Goal: Transaction & Acquisition: Purchase product/service

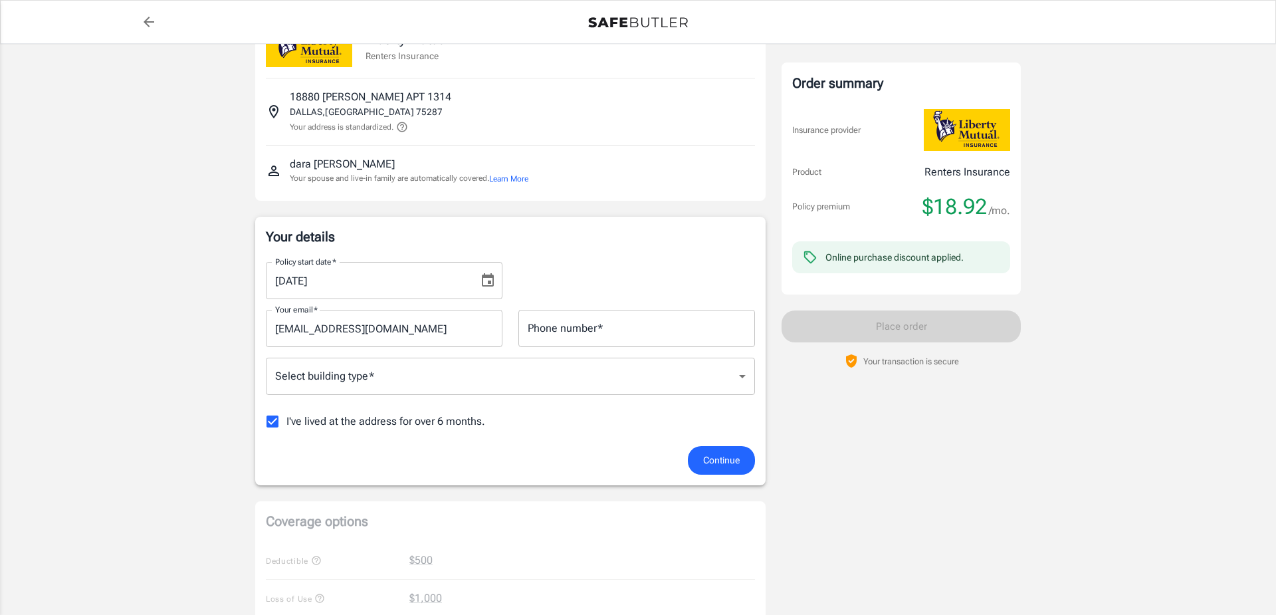
scroll to position [76, 0]
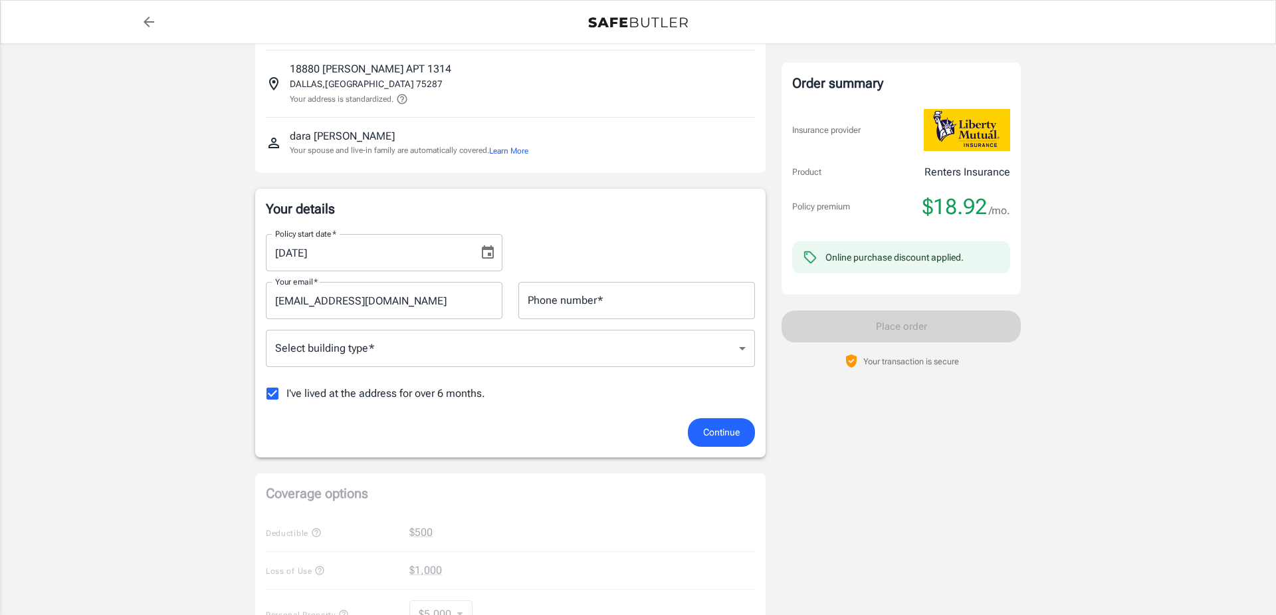
click at [486, 250] on icon "Choose date, selected date is Sep 17, 2025" at bounding box center [488, 251] width 12 height 13
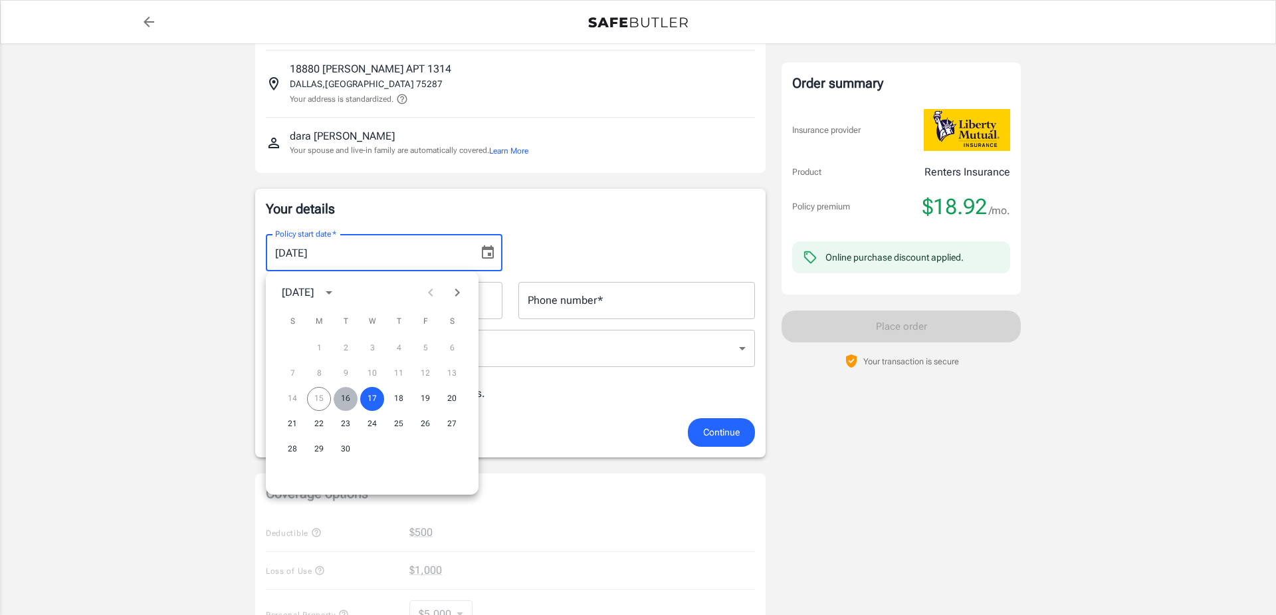
click at [352, 403] on button "16" at bounding box center [346, 399] width 24 height 24
type input "[DATE]"
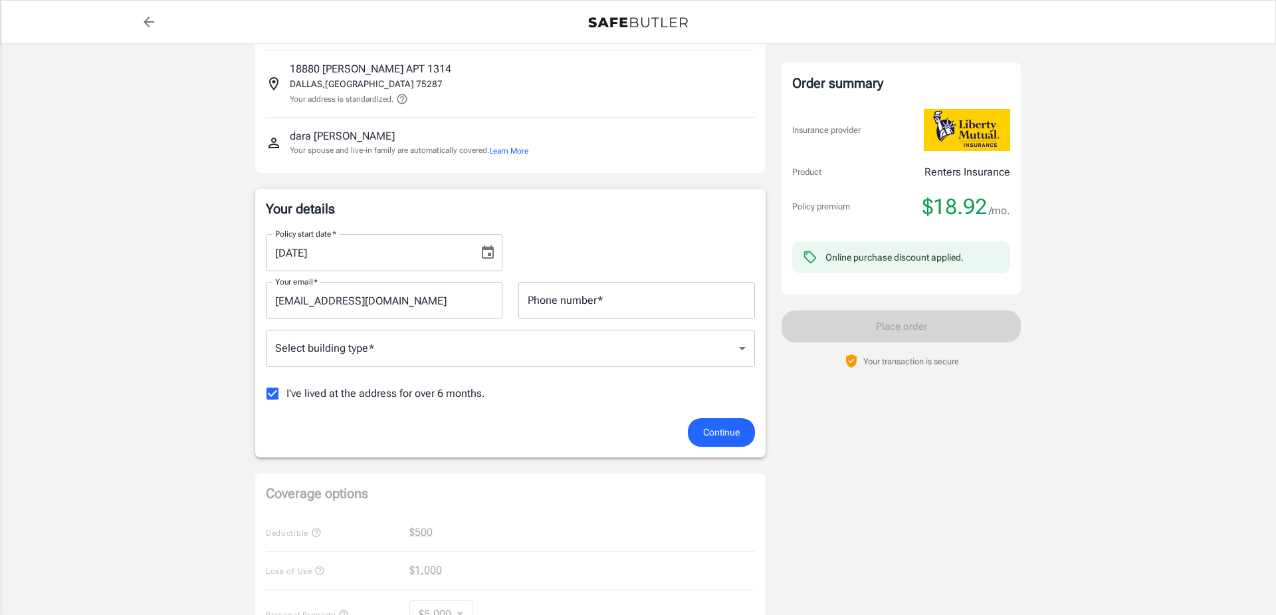
click at [481, 253] on icon "Choose date, selected date is Sep 16, 2025" at bounding box center [488, 253] width 16 height 16
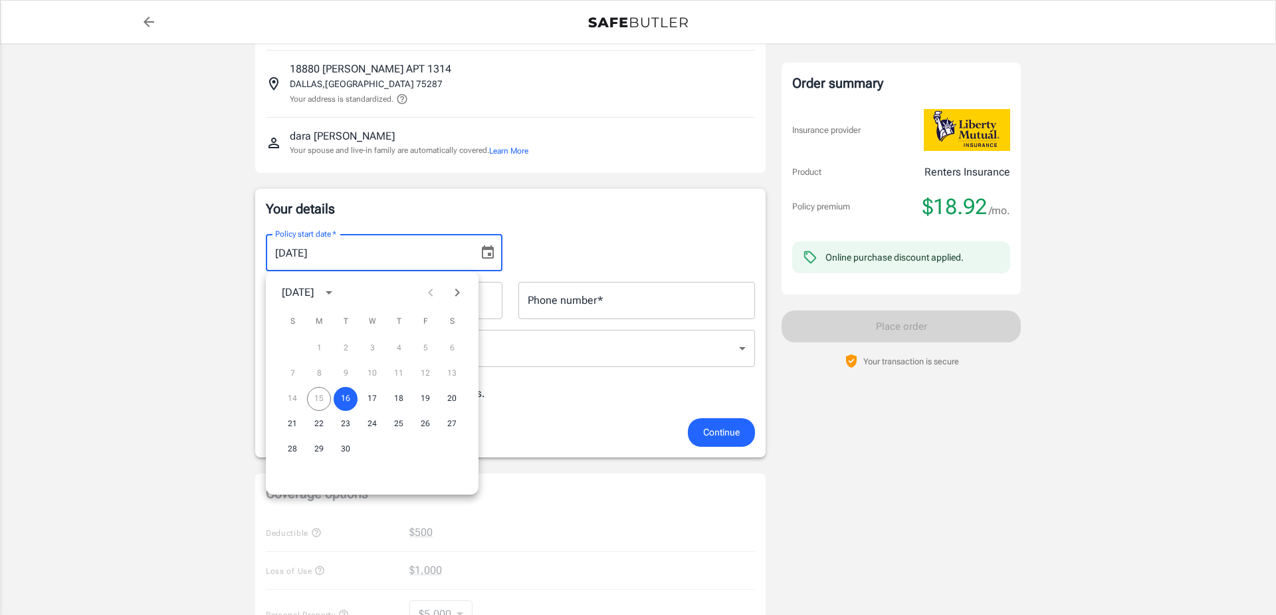
click at [320, 397] on div "14 15 16 17 18 19 20" at bounding box center [372, 399] width 213 height 24
click at [345, 400] on button "16" at bounding box center [346, 399] width 24 height 24
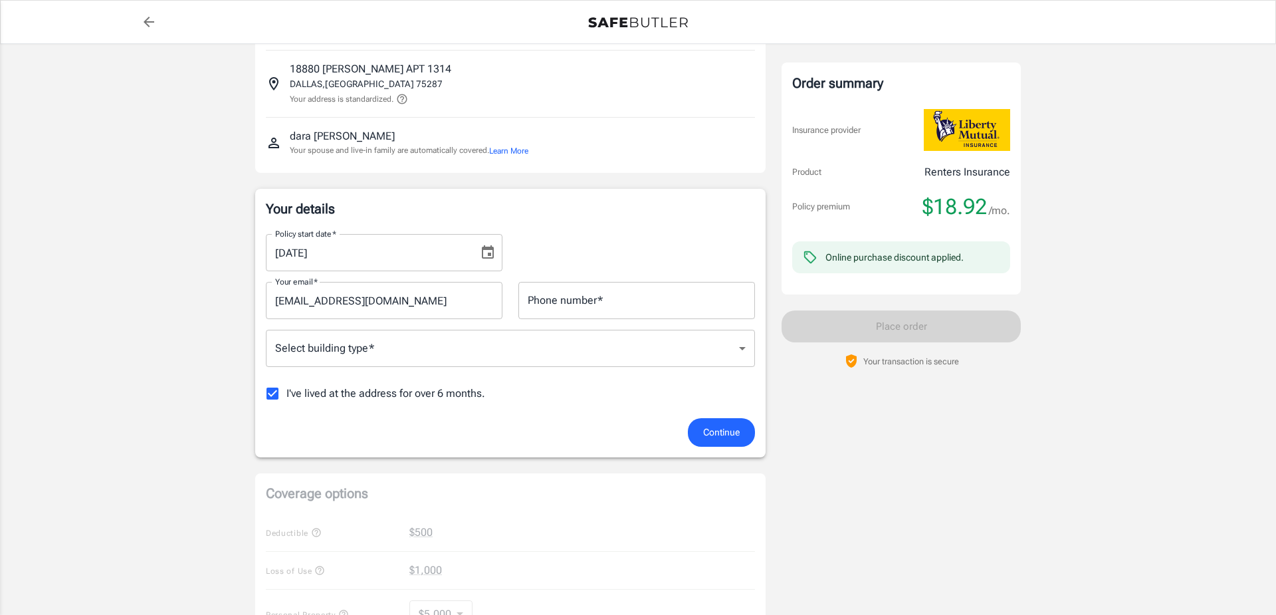
click at [278, 396] on input "I've lived at the address for over 6 months." at bounding box center [273, 393] width 28 height 28
checkbox input "false"
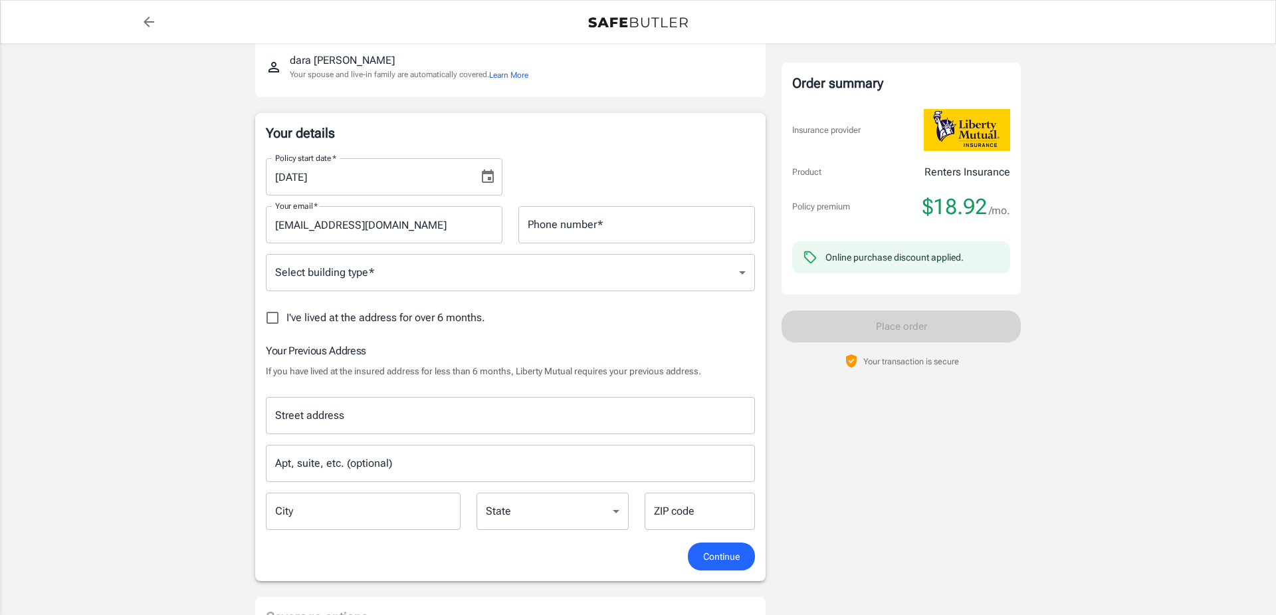
scroll to position [227, 0]
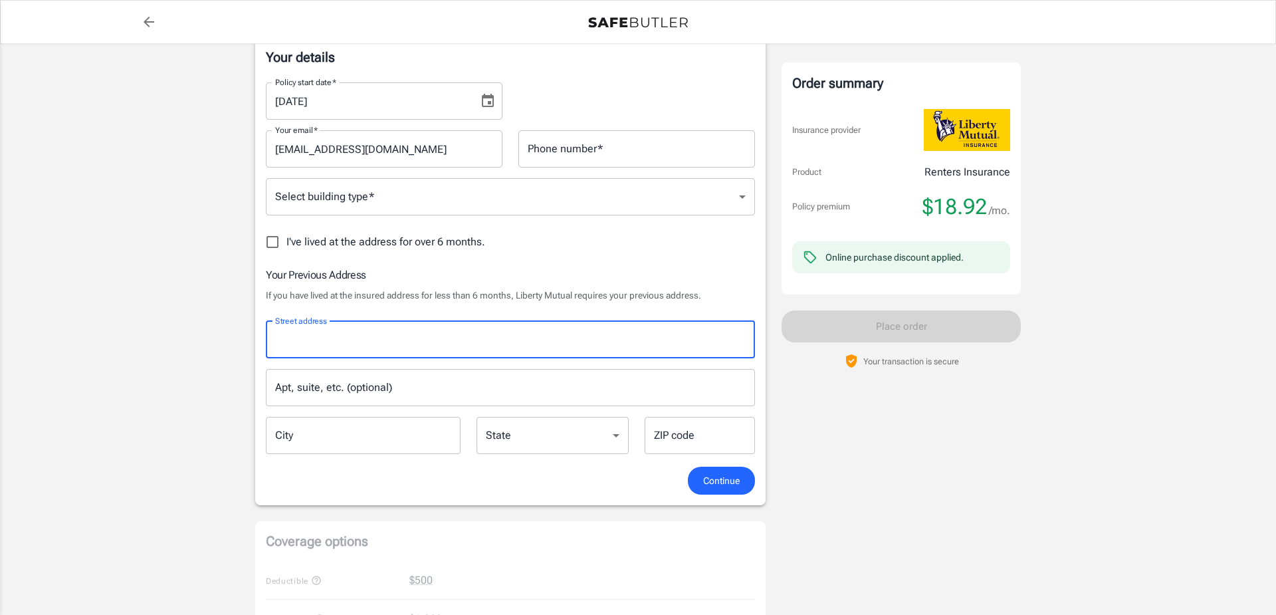
click at [498, 347] on input "Street address" at bounding box center [510, 339] width 477 height 25
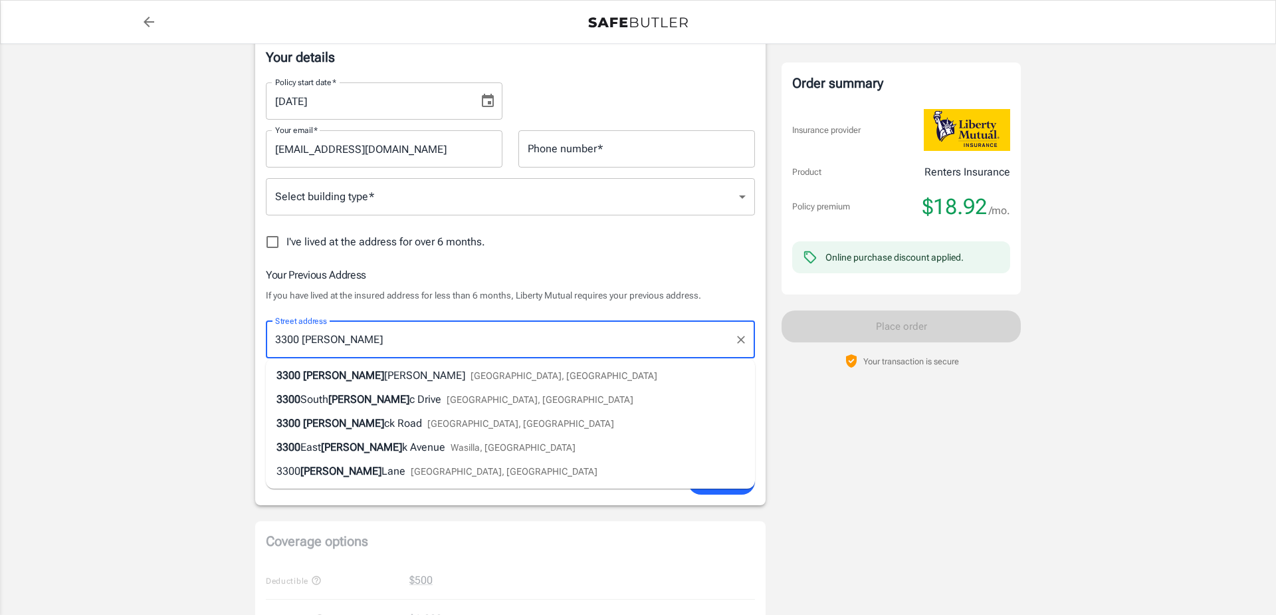
click at [409, 405] on span "c Drive" at bounding box center [425, 399] width 32 height 13
type input "[STREET_ADDRESS]"
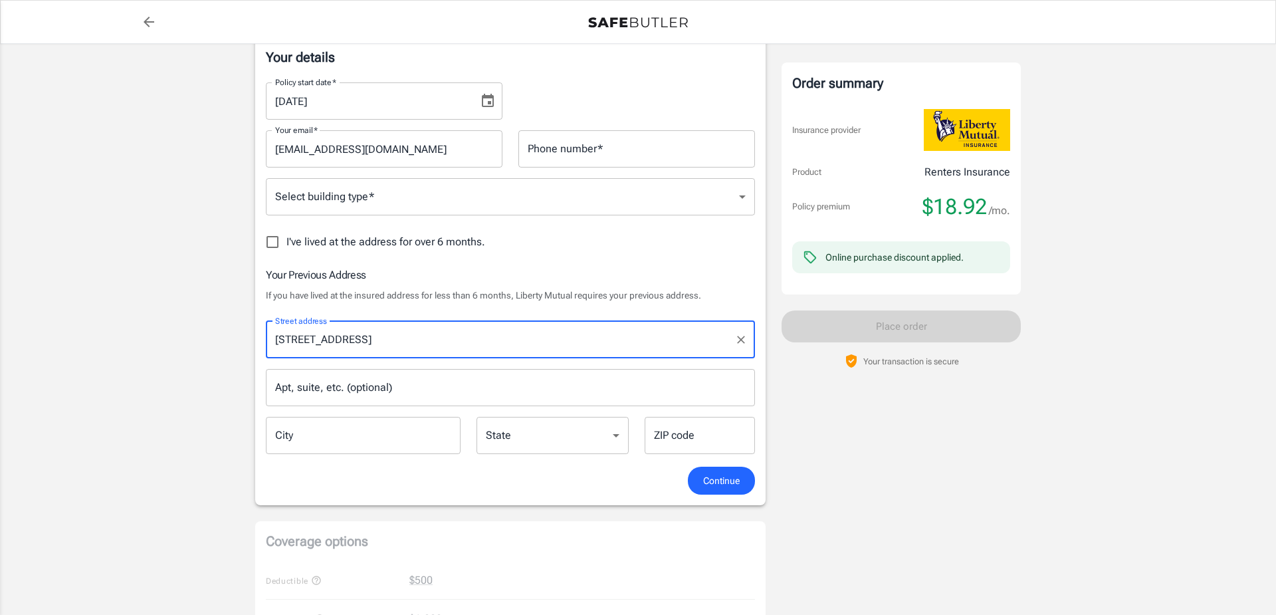
type input "[GEOGRAPHIC_DATA]"
select select "CO"
type input "80231"
type input "[STREET_ADDRESS]"
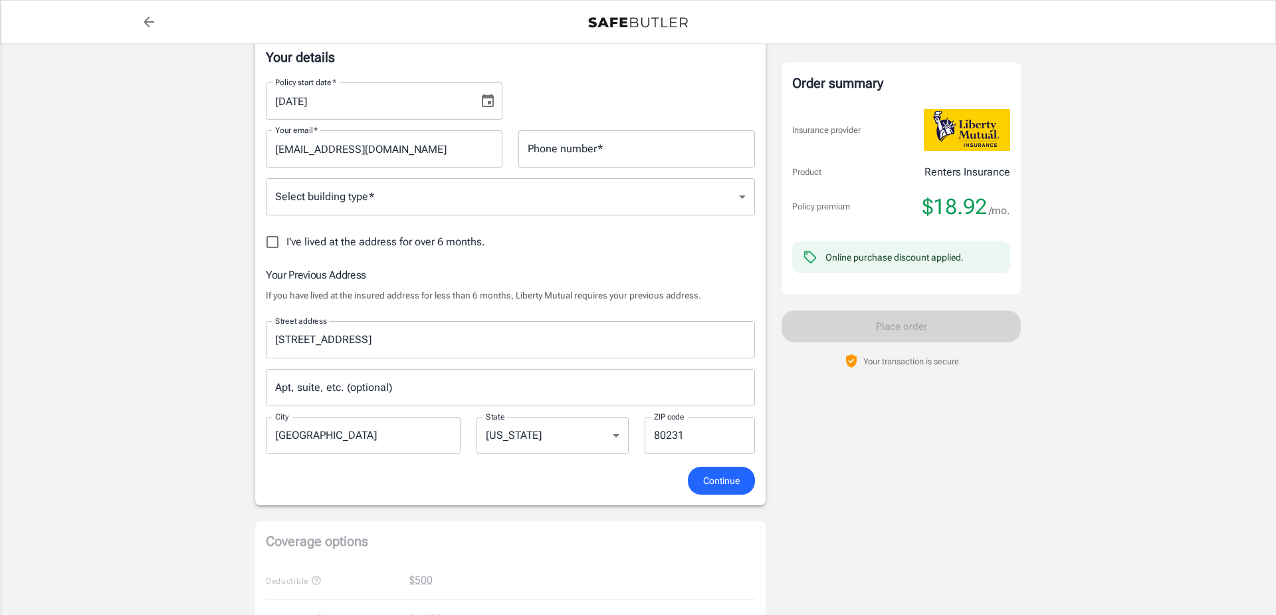
click at [378, 387] on input "Apt, suite, etc. (optional)" at bounding box center [510, 387] width 489 height 37
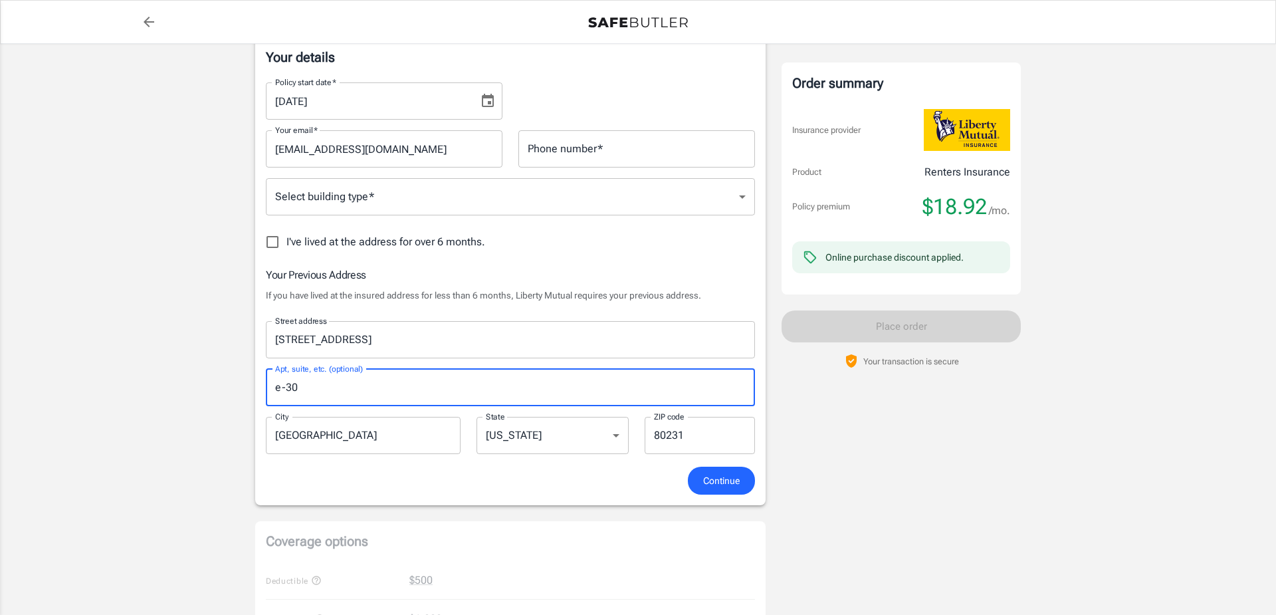
type input "e-307"
drag, startPoint x: 405, startPoint y: 387, endPoint x: 251, endPoint y: 371, distance: 155.1
click at [266, 372] on input "e-307" at bounding box center [510, 387] width 489 height 37
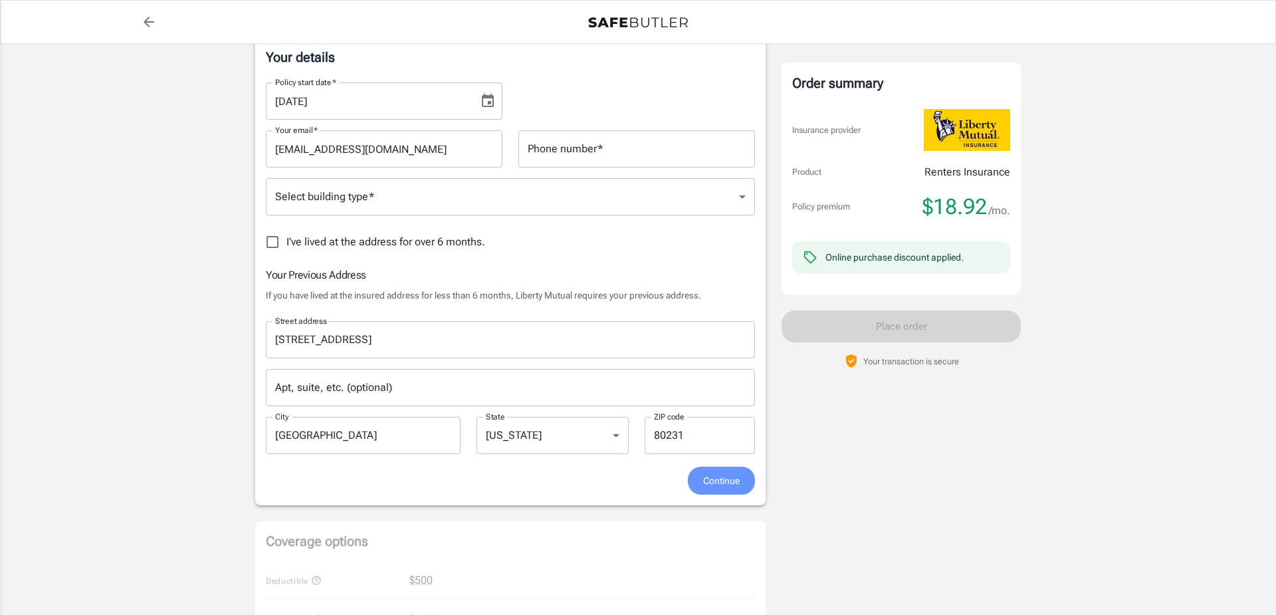
click at [717, 488] on span "Continue" at bounding box center [721, 481] width 37 height 17
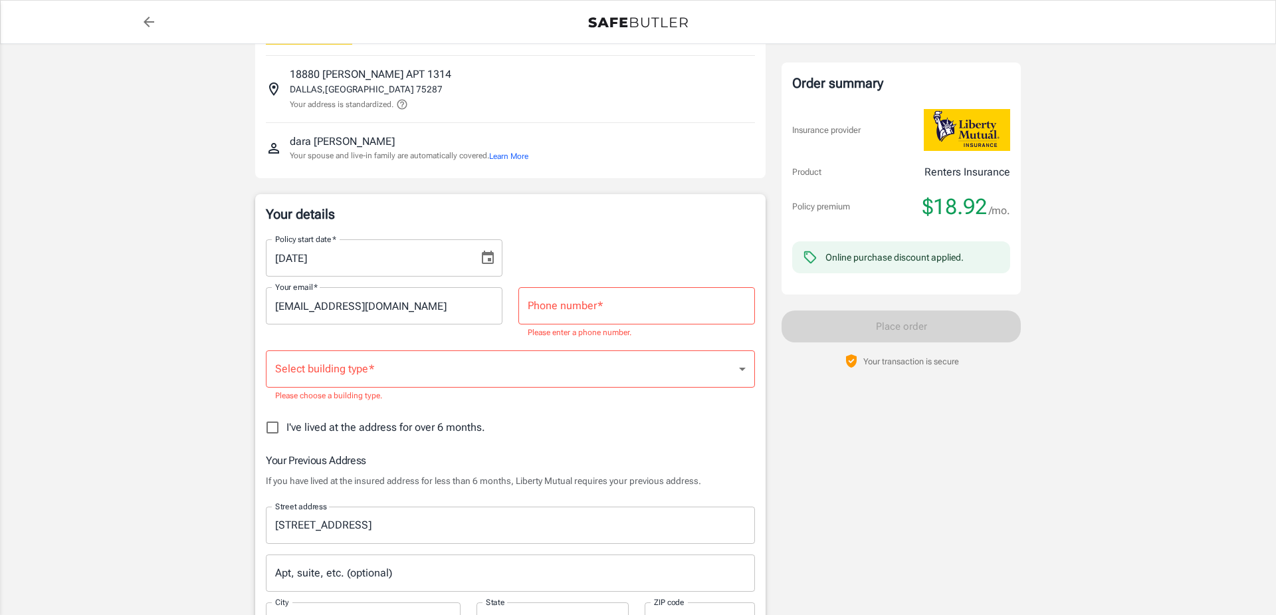
scroll to position [69, 0]
click at [570, 315] on input "Phone number   *" at bounding box center [636, 306] width 237 height 37
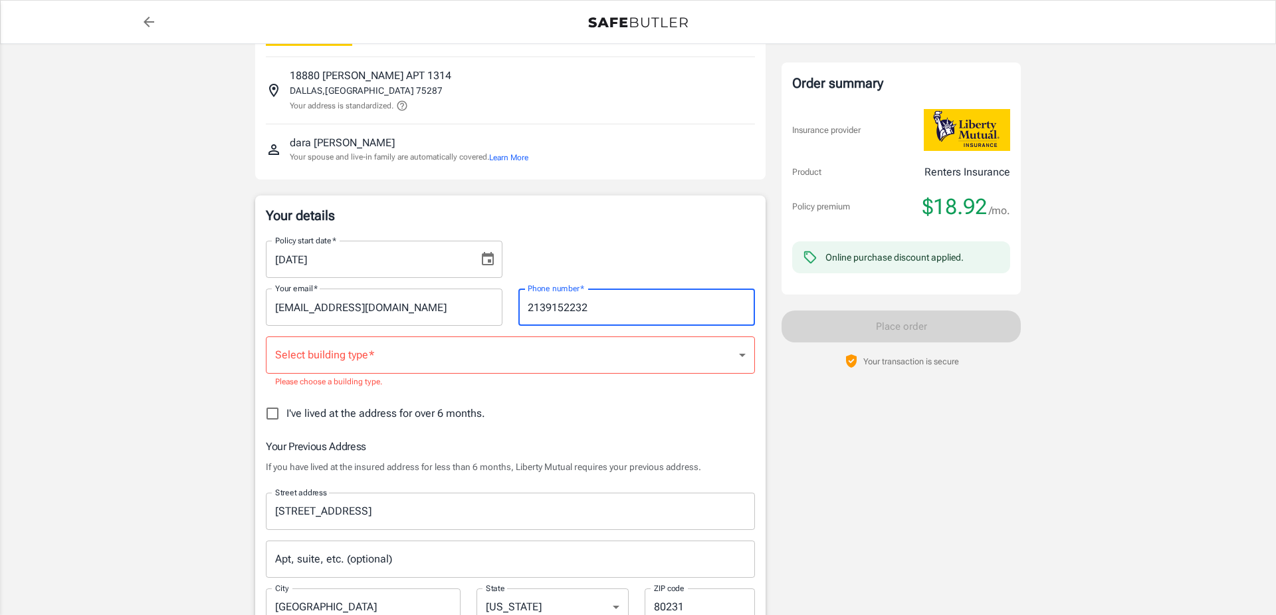
type input "2139152232"
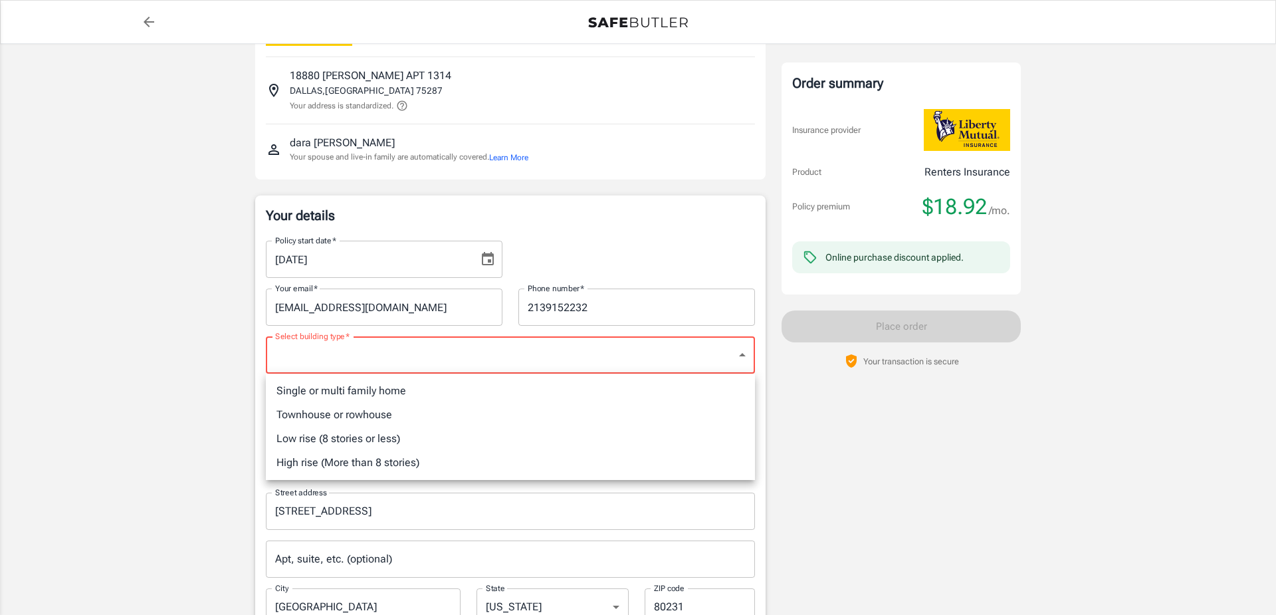
click at [338, 440] on li "Low rise (8 stories or less)" at bounding box center [510, 439] width 489 height 24
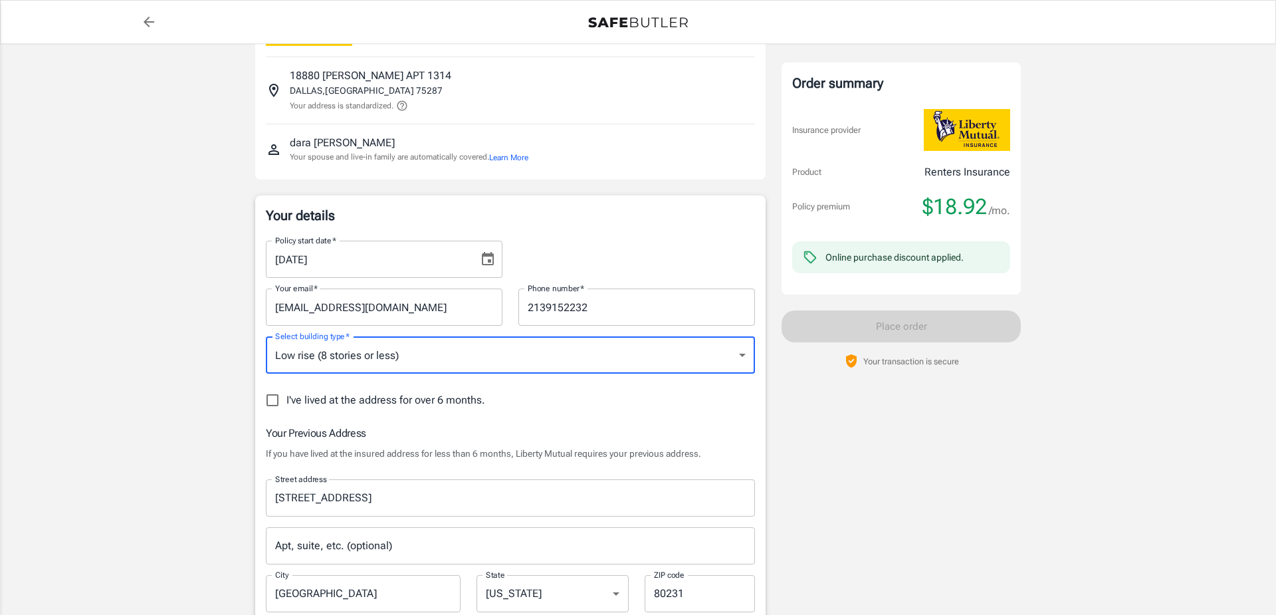
type input "lowrise"
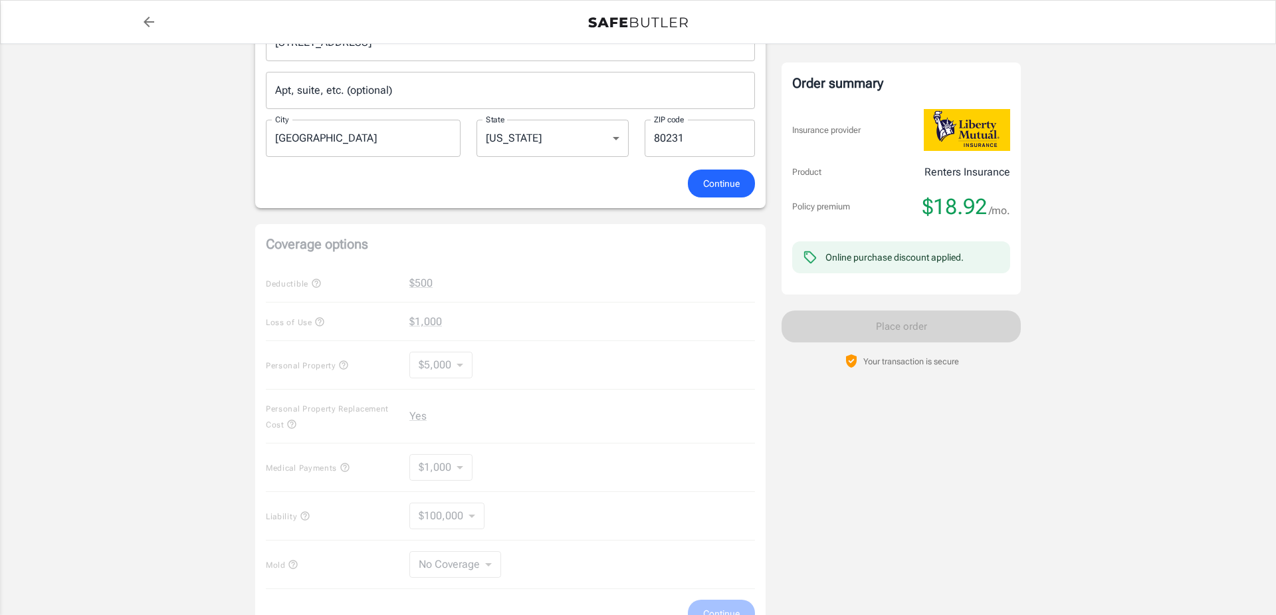
scroll to position [524, 0]
click at [716, 185] on span "Continue" at bounding box center [721, 184] width 37 height 17
